Goal: Feedback & Contribution: Contribute content

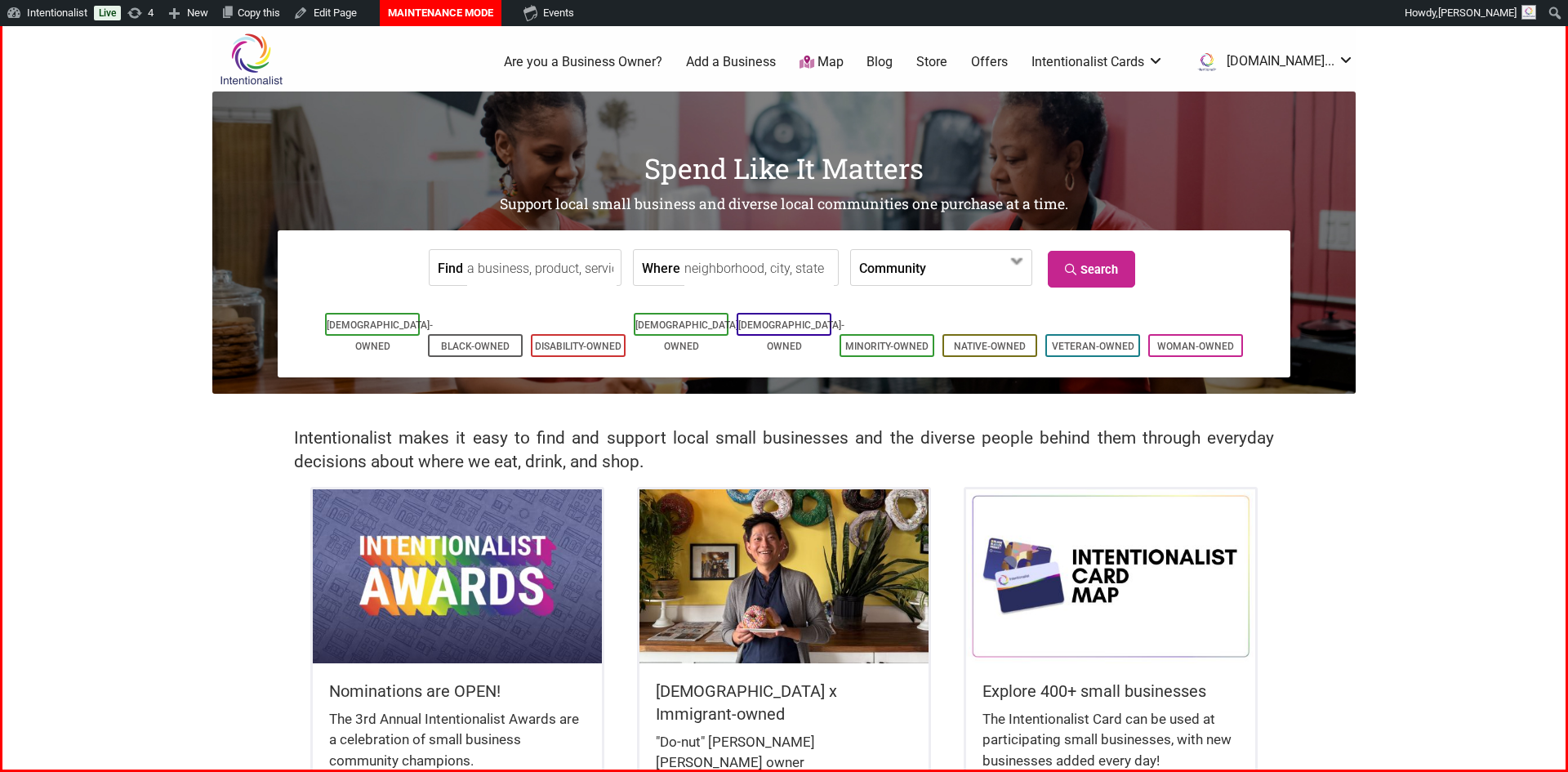
click at [465, 559] on img at bounding box center [458, 576] width 289 height 173
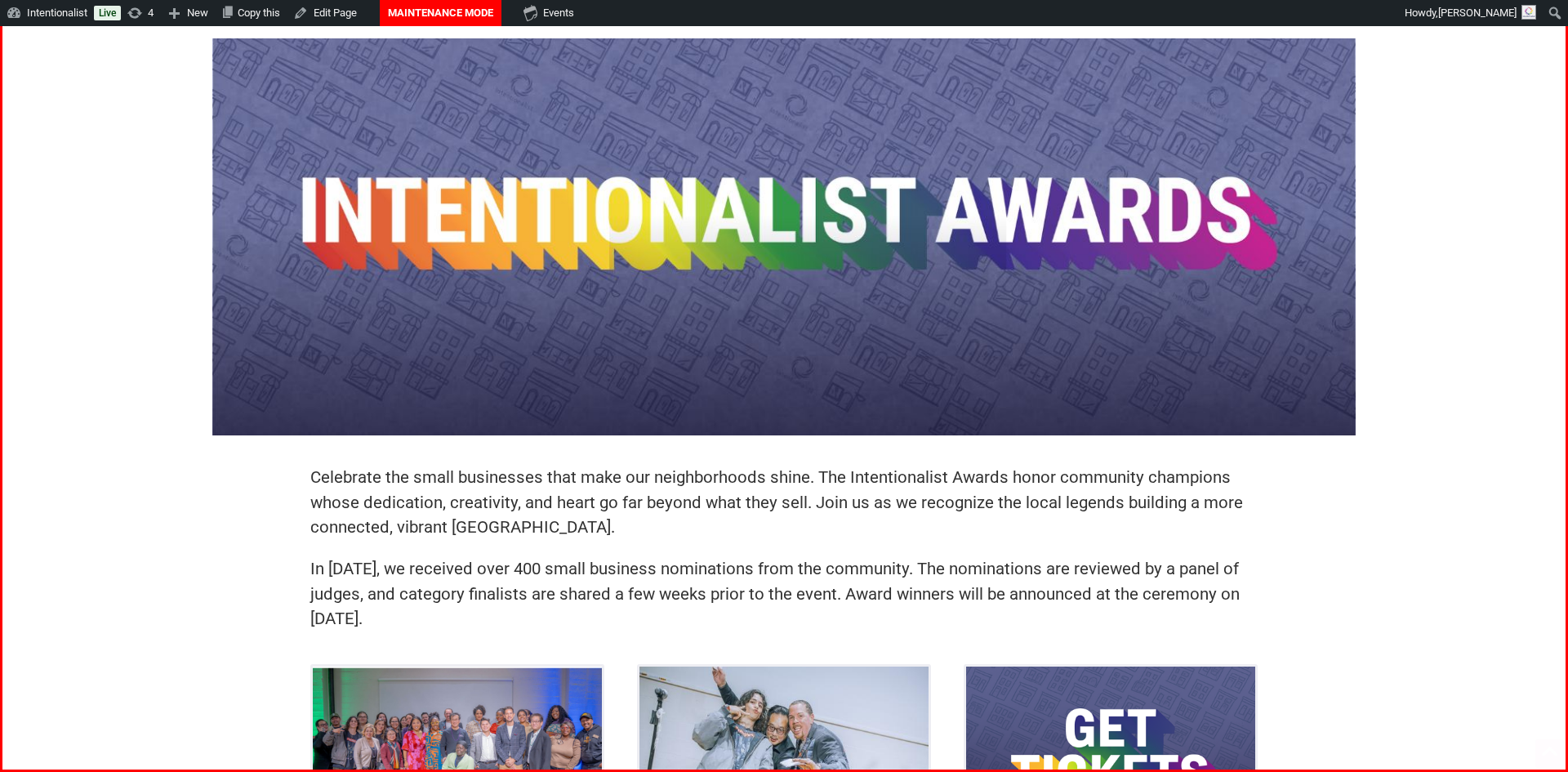
scroll to position [87, 0]
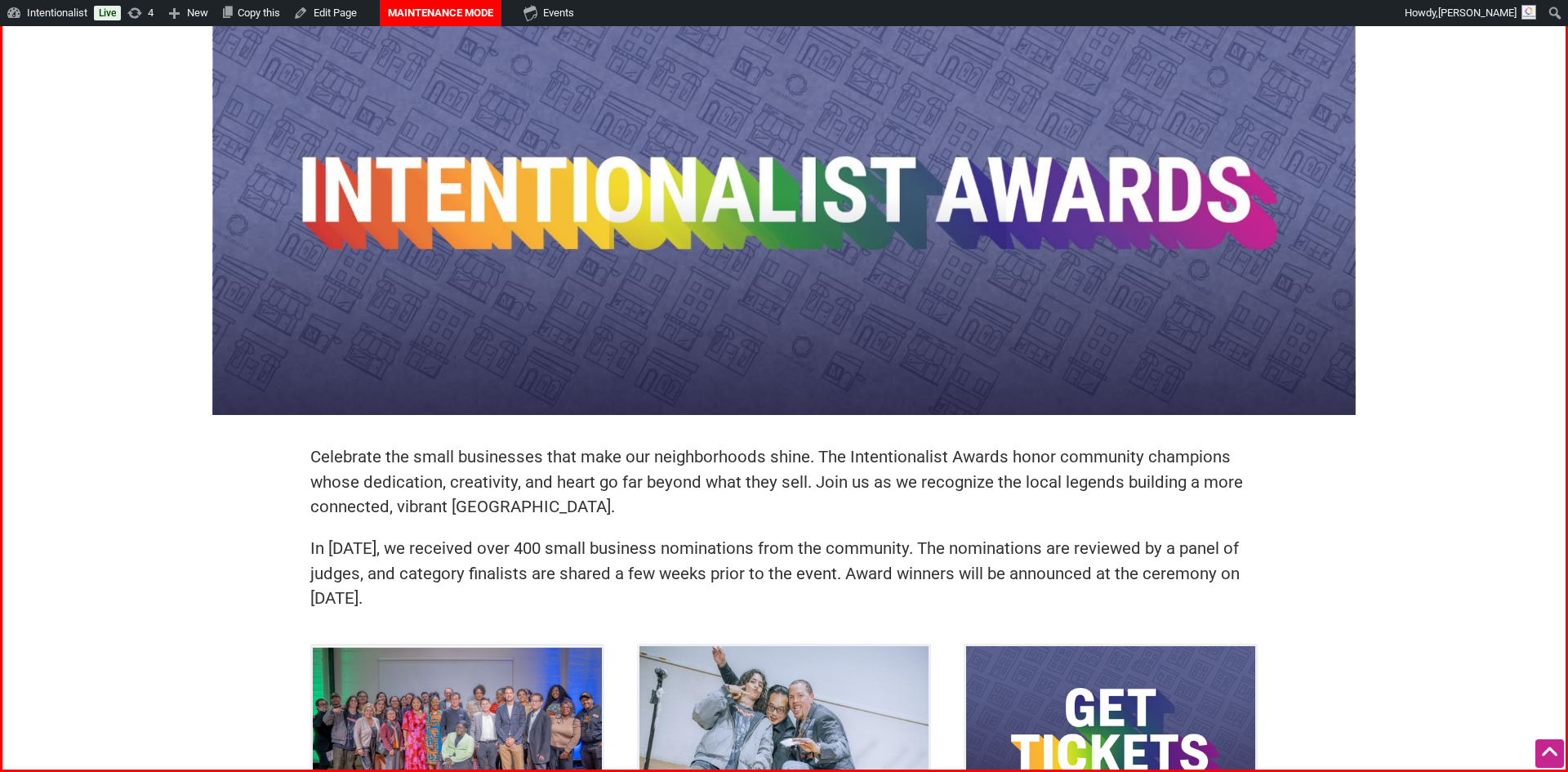
click at [415, 616] on div "Celebrate the small businesses that make our neighborhoods shine. The Intention…" at bounding box center [784, 536] width 980 height 216
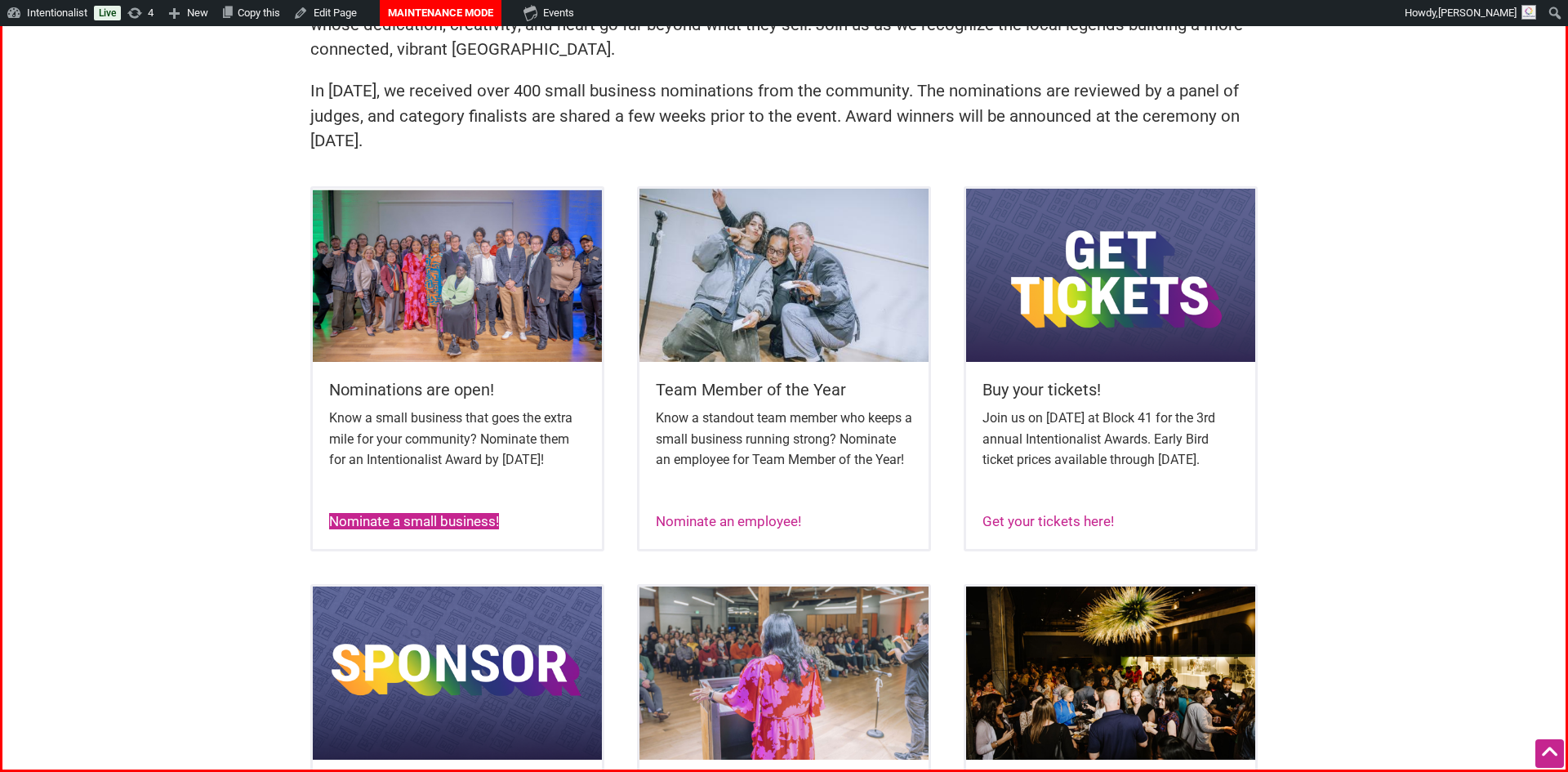
scroll to position [566, 0]
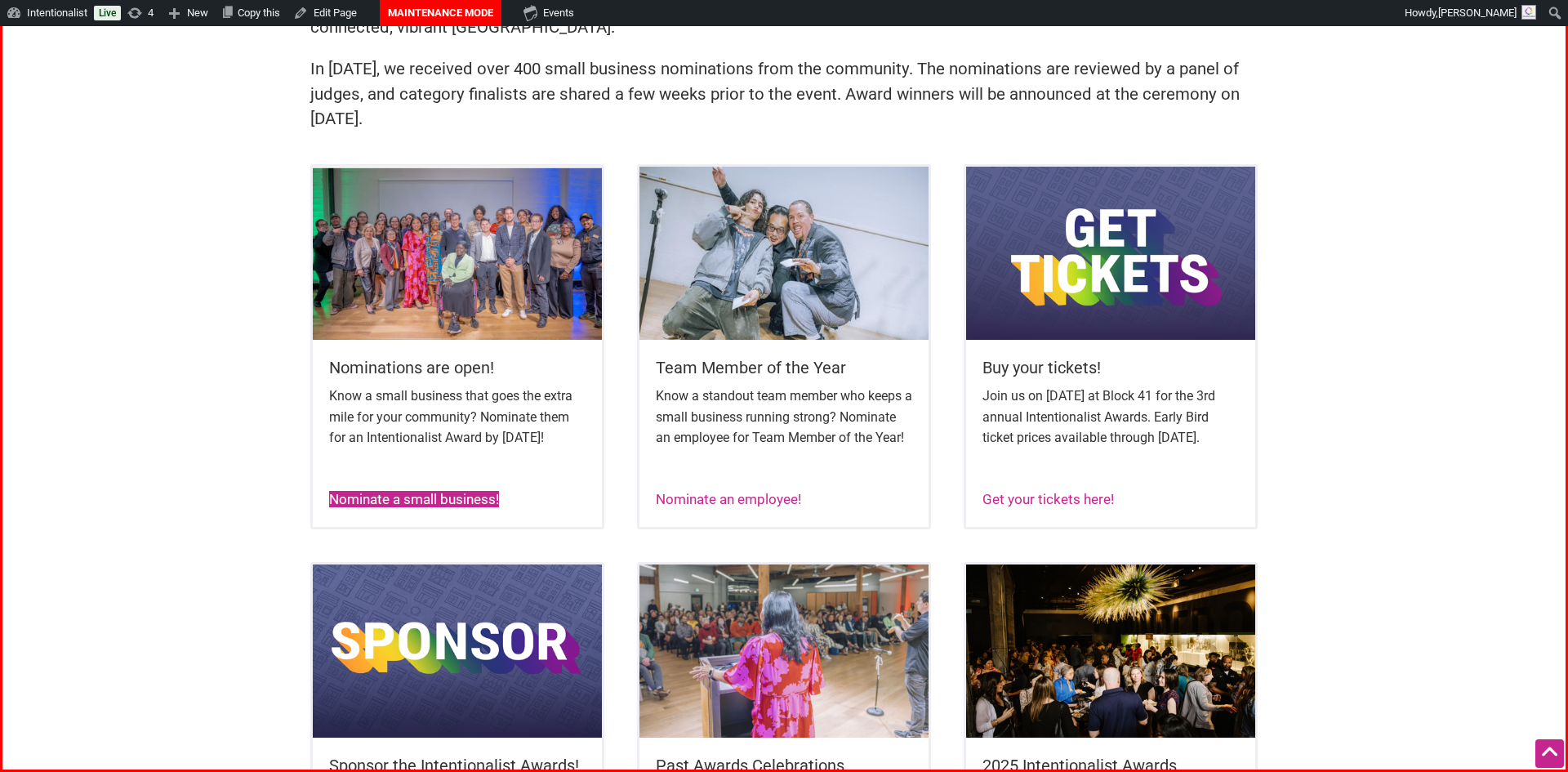
click at [421, 508] on link "Nominate a small business!" at bounding box center [415, 499] width 170 height 16
